Goal: Communication & Community: Answer question/provide support

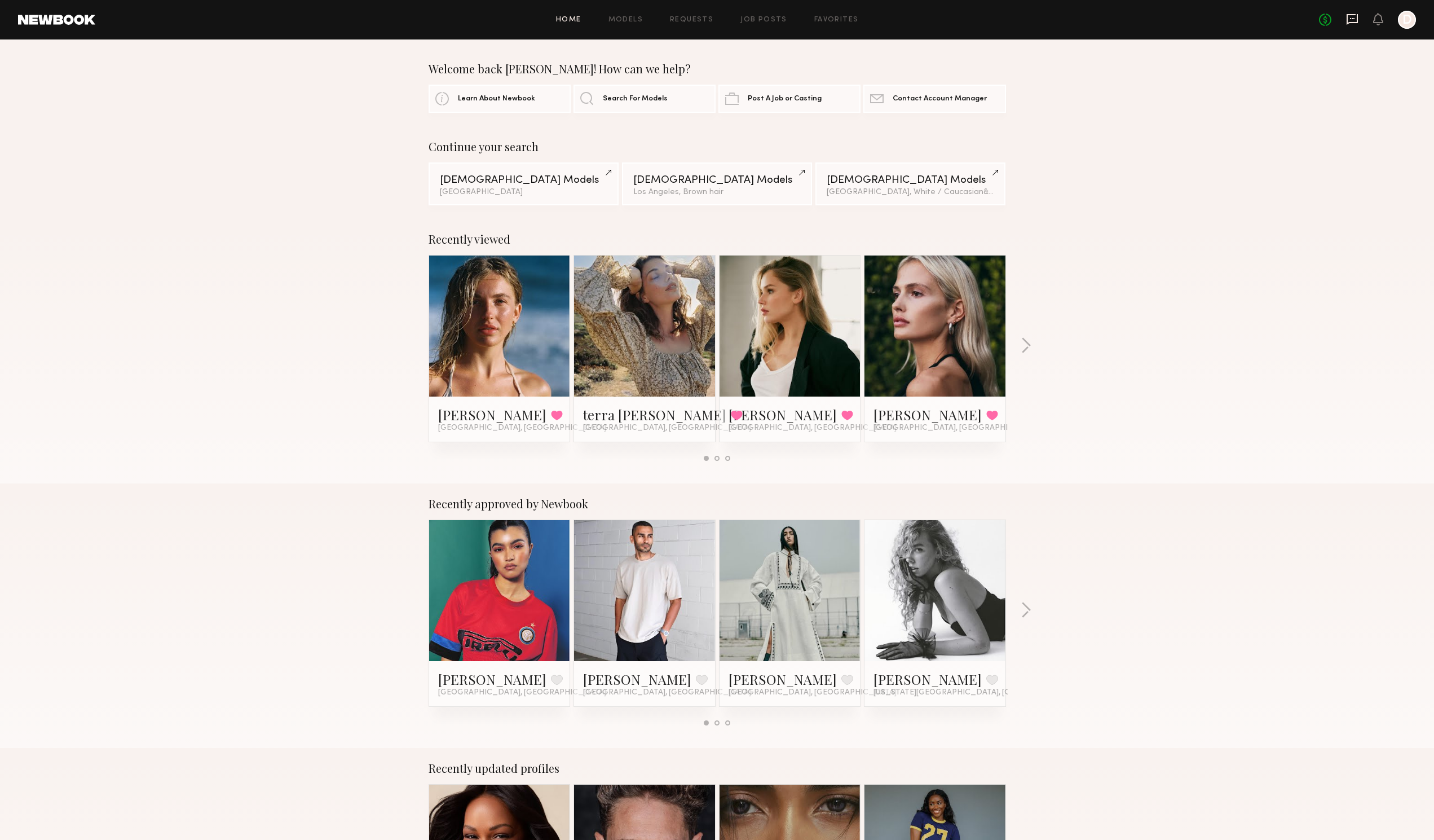
click at [1355, 24] on icon at bounding box center [1352, 19] width 13 height 13
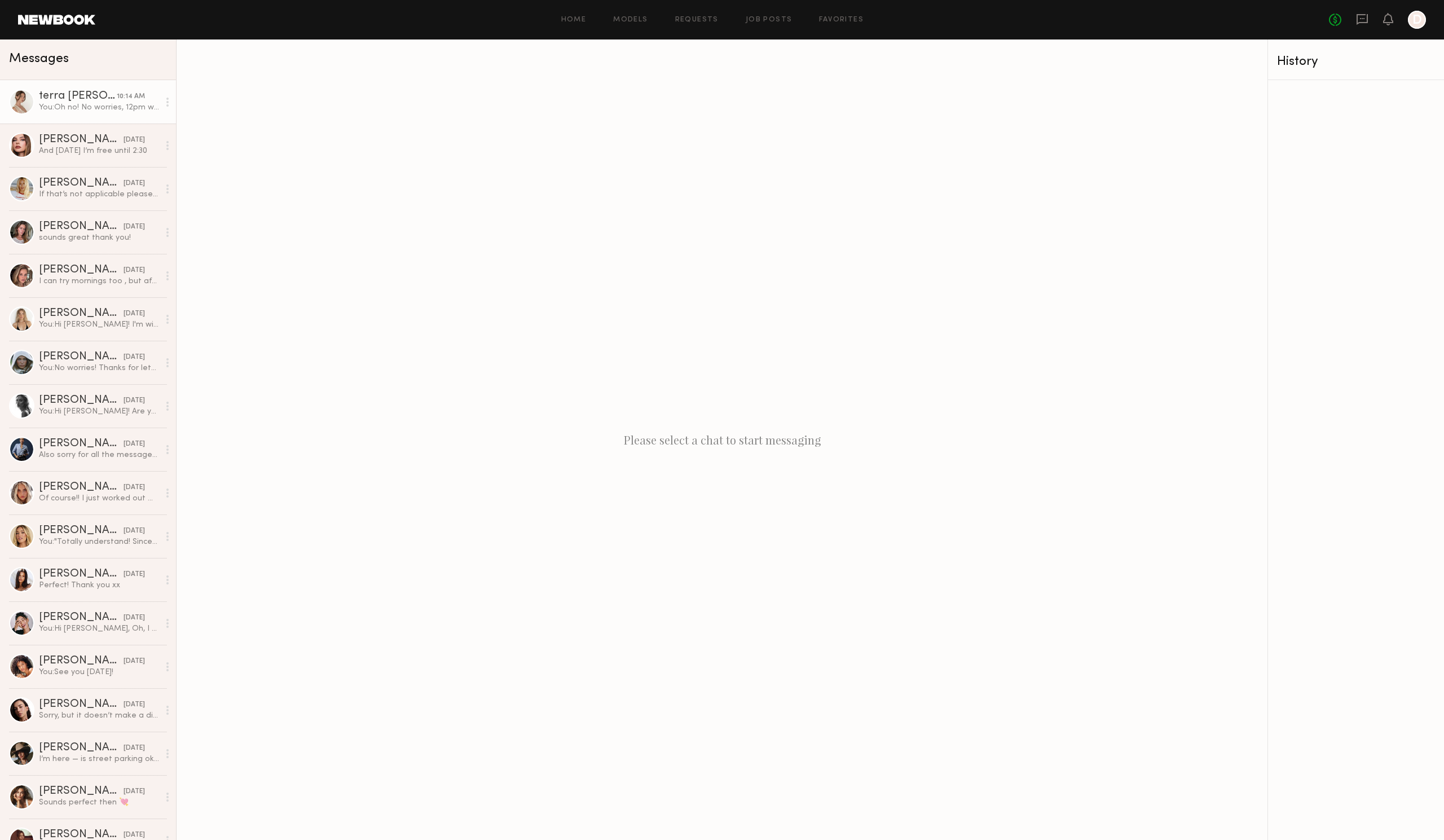
click at [53, 118] on link "terra jo w. 10:14 AM You: Oh no! No worries, 12pm works" at bounding box center [88, 101] width 176 height 43
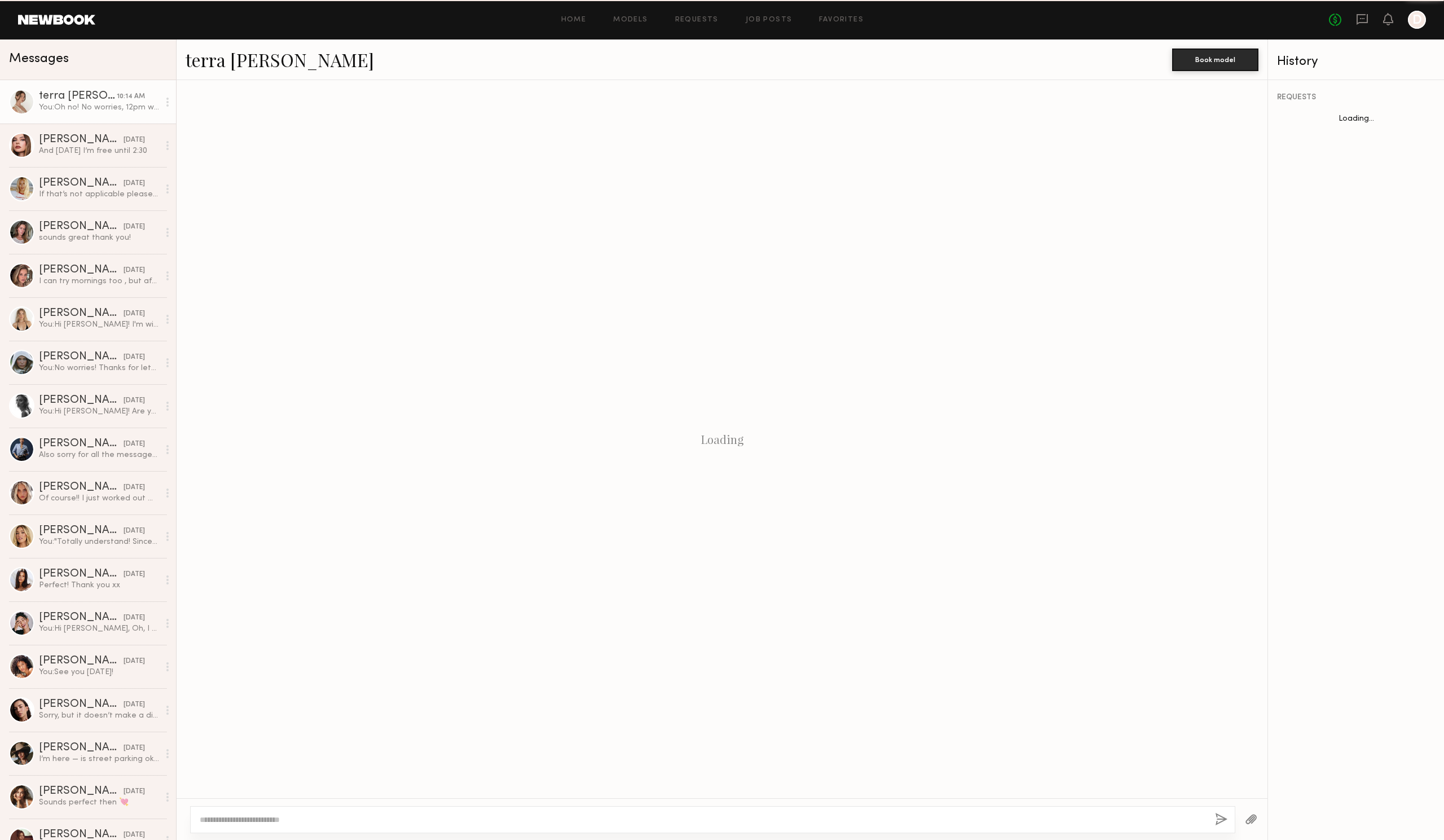
scroll to position [497, 0]
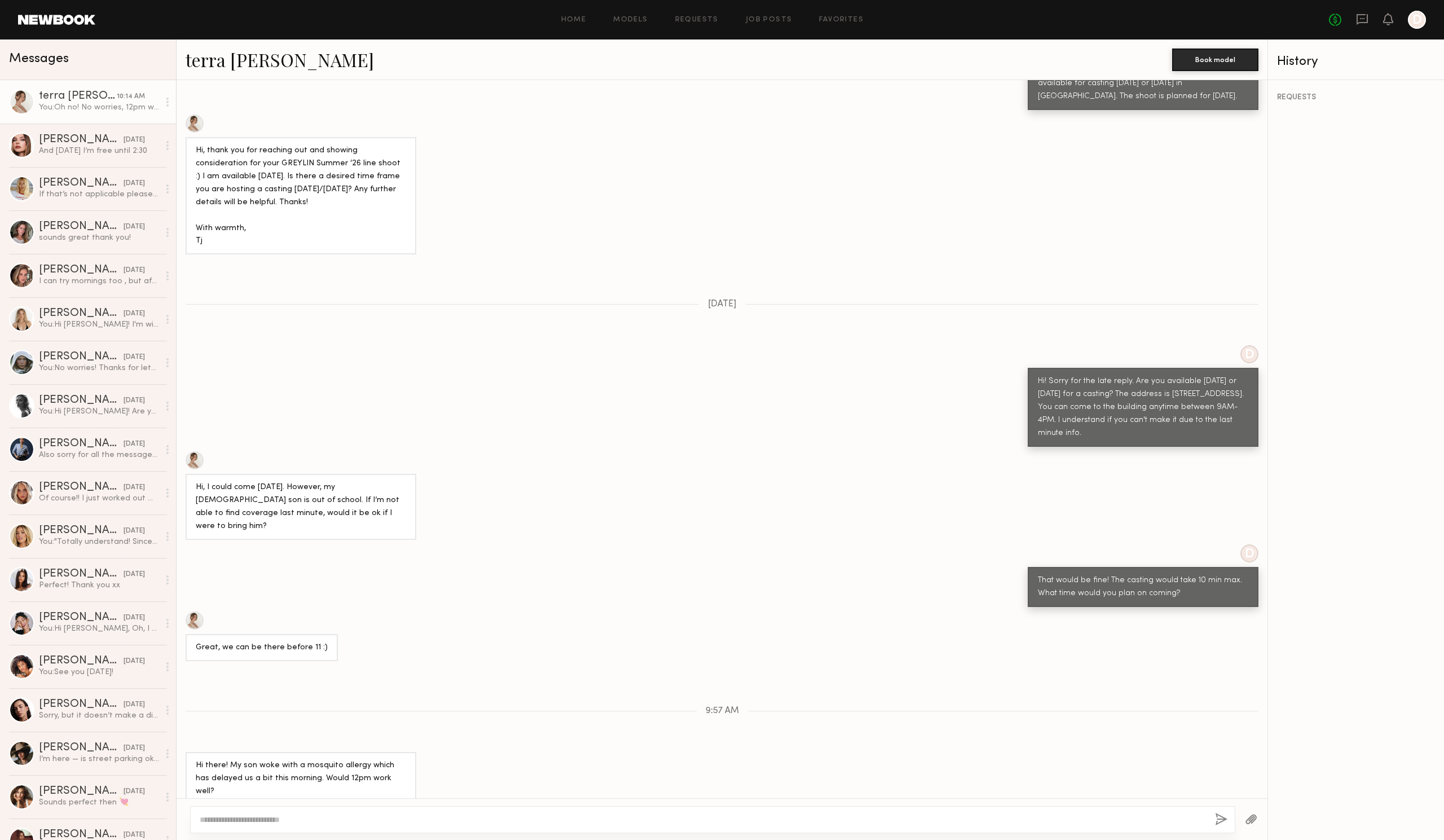
click at [301, 828] on div at bounding box center [713, 820] width 1046 height 27
click at [303, 822] on textarea at bounding box center [703, 819] width 1006 height 11
type textarea "**********"
click at [1220, 821] on button "button" at bounding box center [1221, 820] width 13 height 14
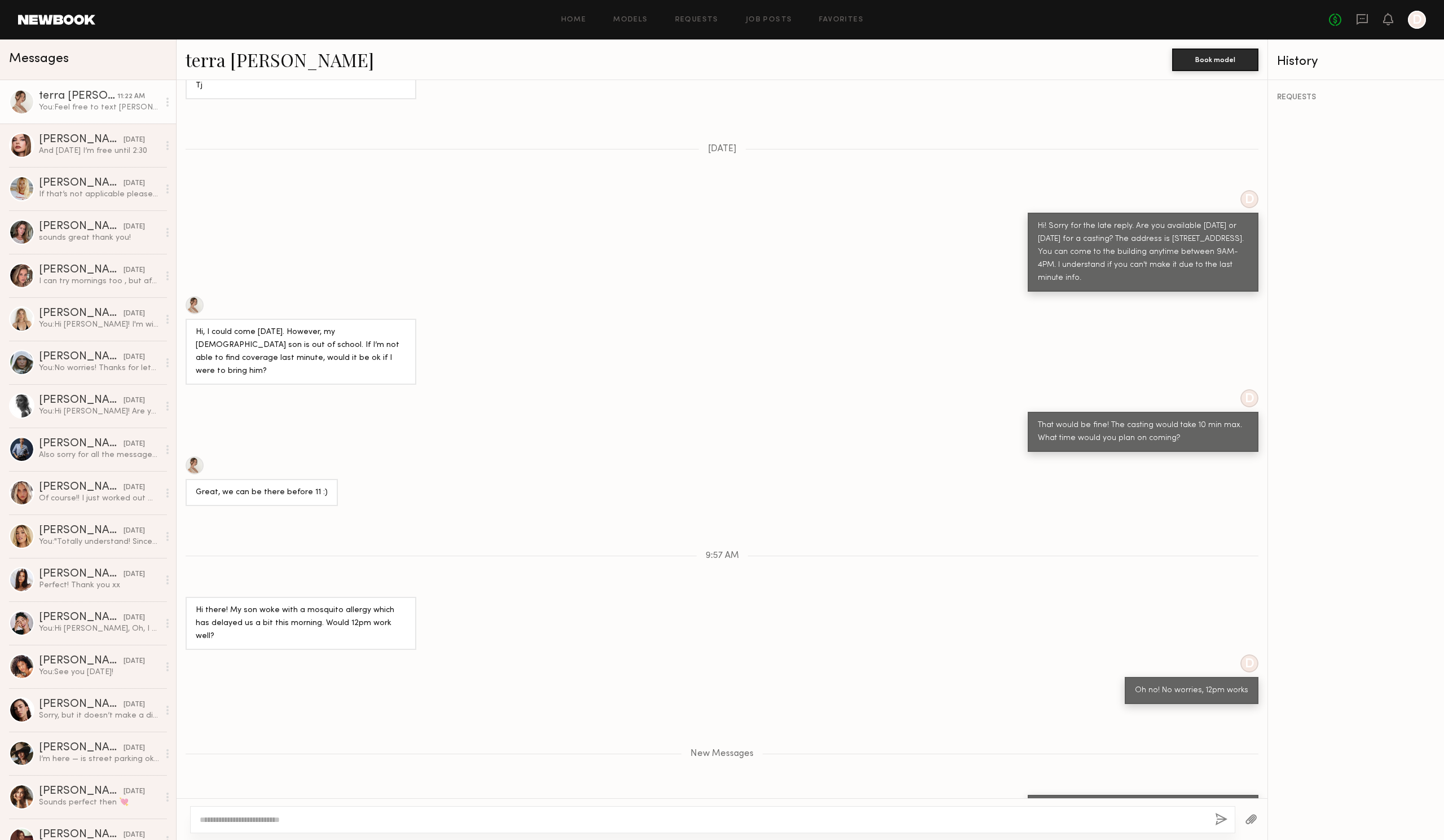
scroll to position [723, 0]
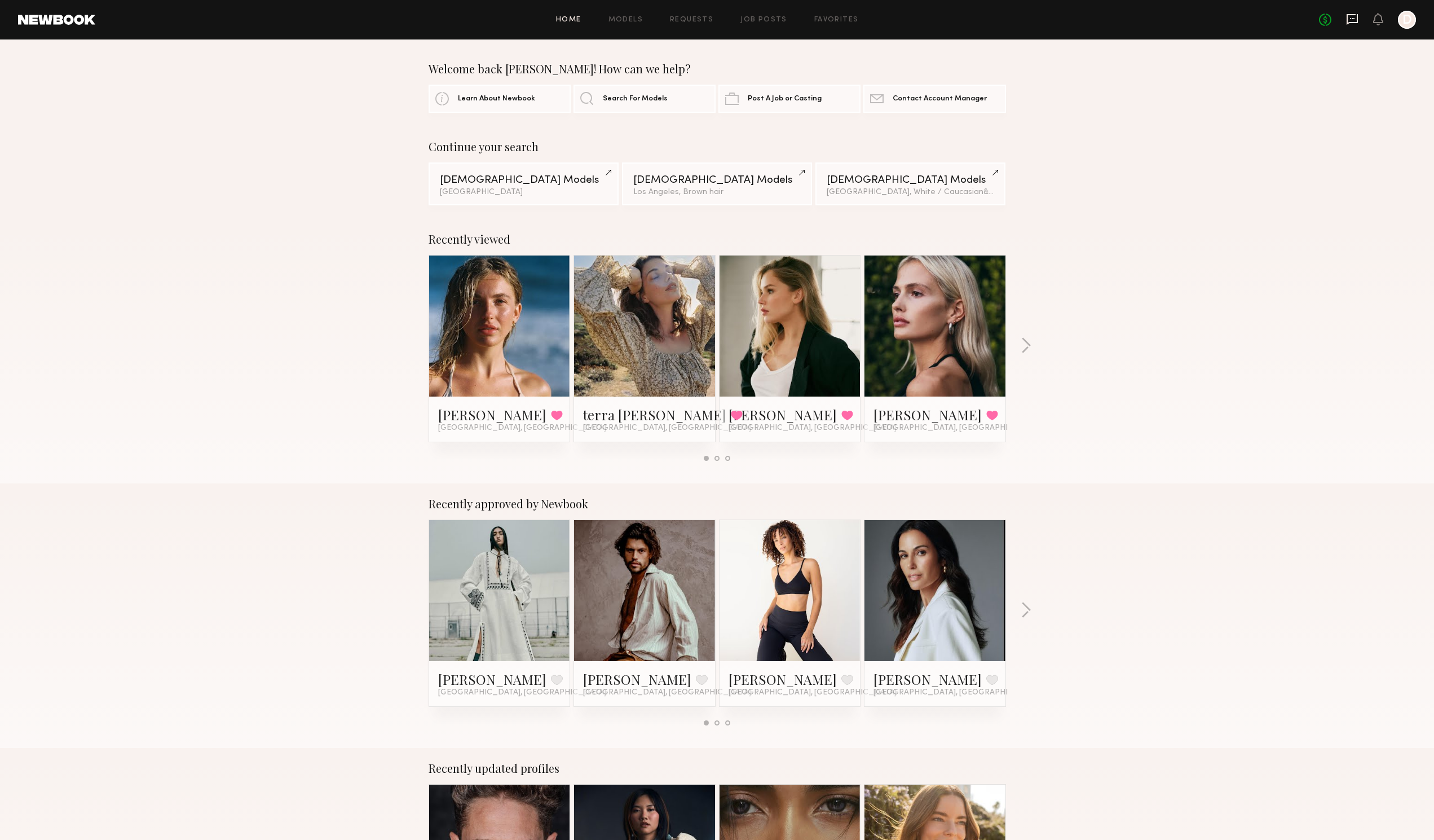
click at [1355, 14] on icon at bounding box center [1351, 20] width 11 height 11
